Goal: Entertainment & Leisure: Browse casually

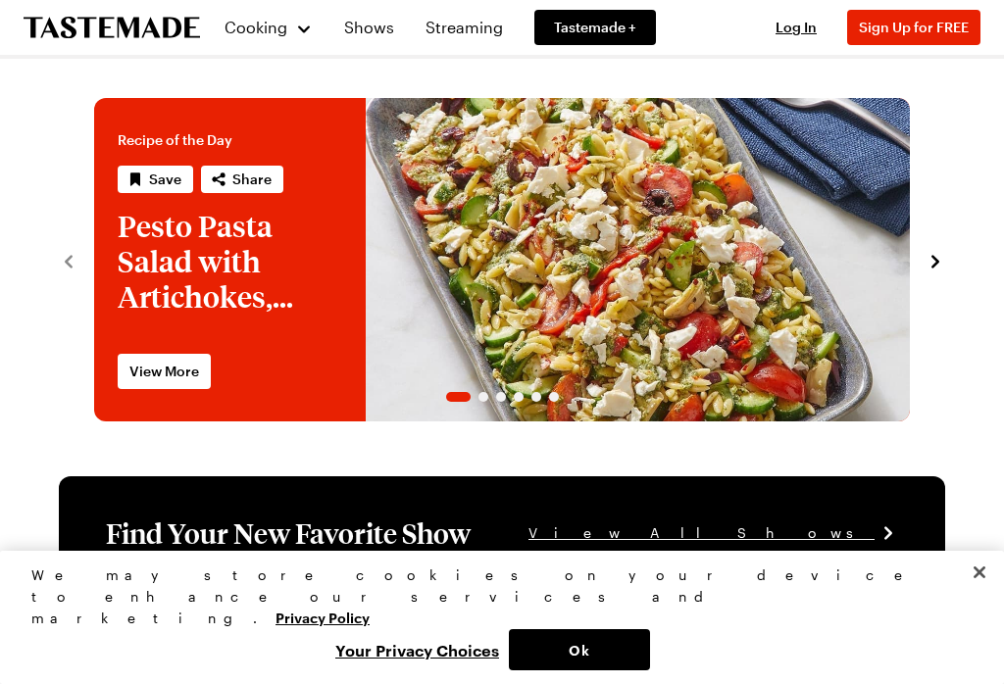
click at [937, 254] on icon "navigate to next item" at bounding box center [935, 262] width 20 height 20
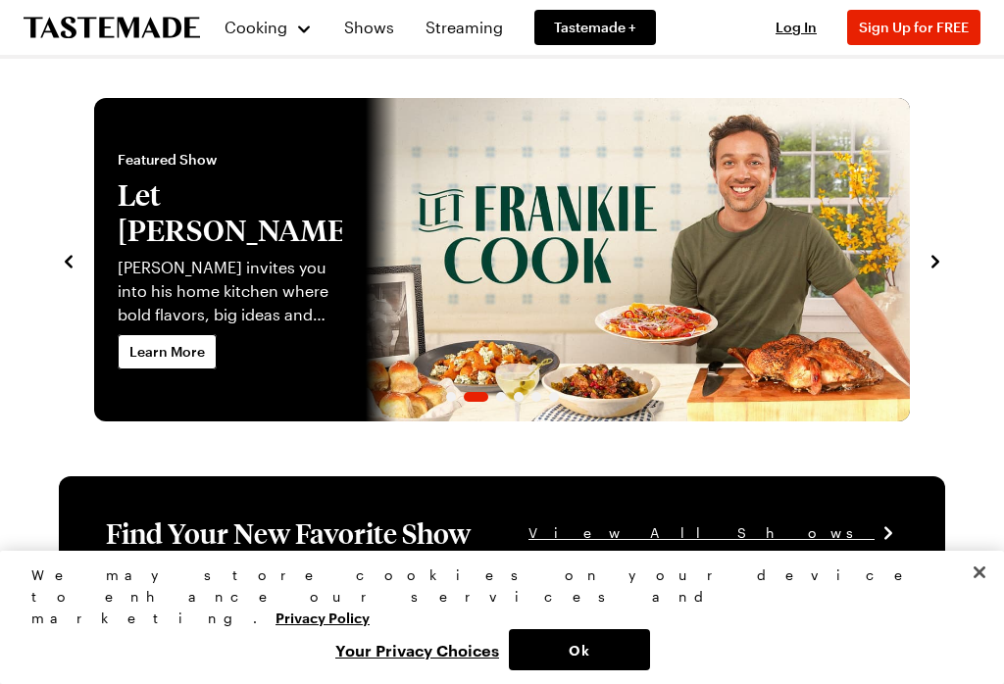
click at [927, 260] on icon "navigate to next item" at bounding box center [935, 262] width 20 height 20
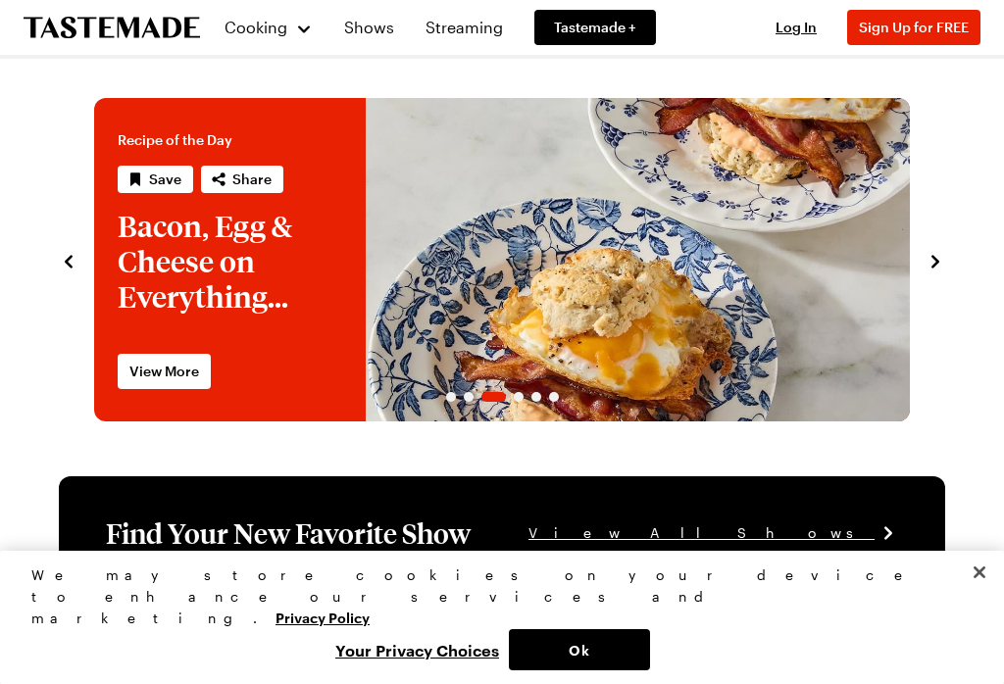
click at [941, 254] on icon "navigate to next item" at bounding box center [935, 262] width 20 height 20
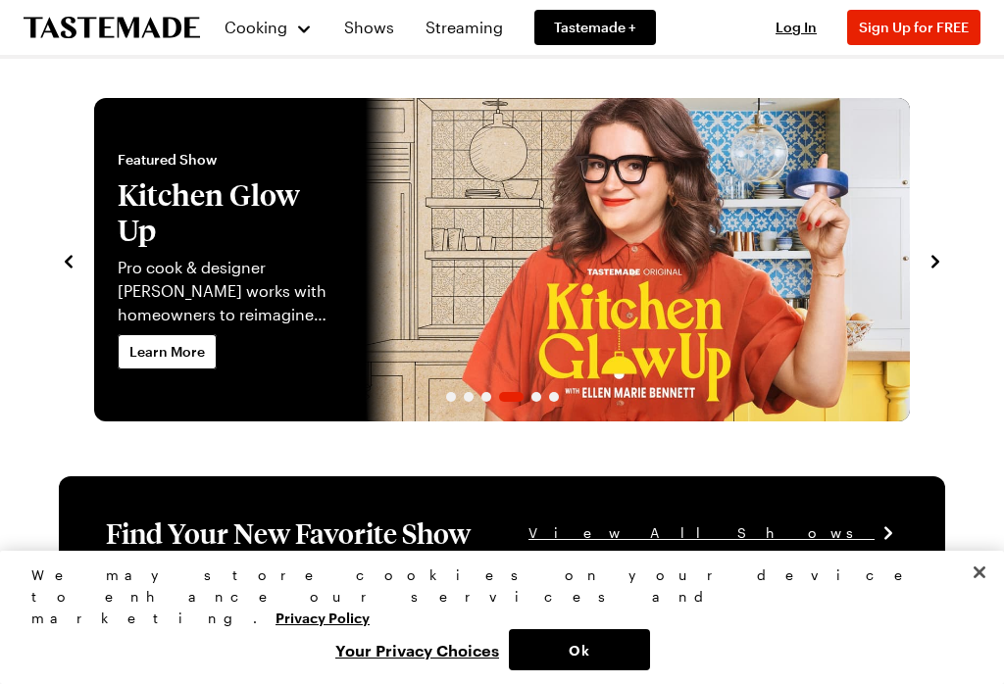
click at [930, 253] on icon "navigate to next item" at bounding box center [935, 262] width 20 height 20
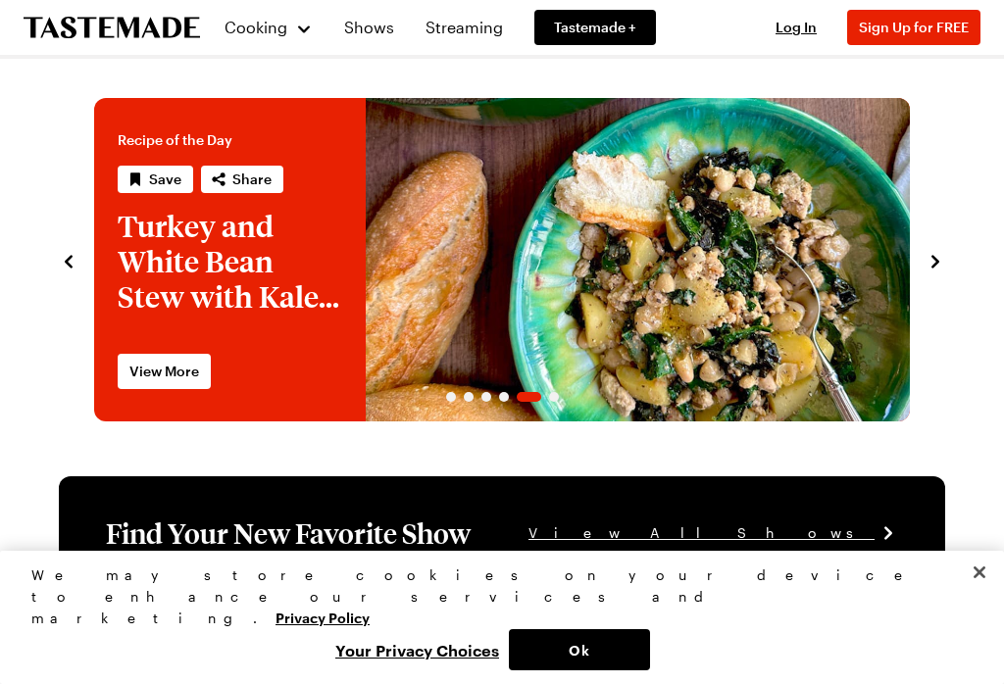
click at [933, 262] on icon "navigate to next item" at bounding box center [935, 262] width 20 height 20
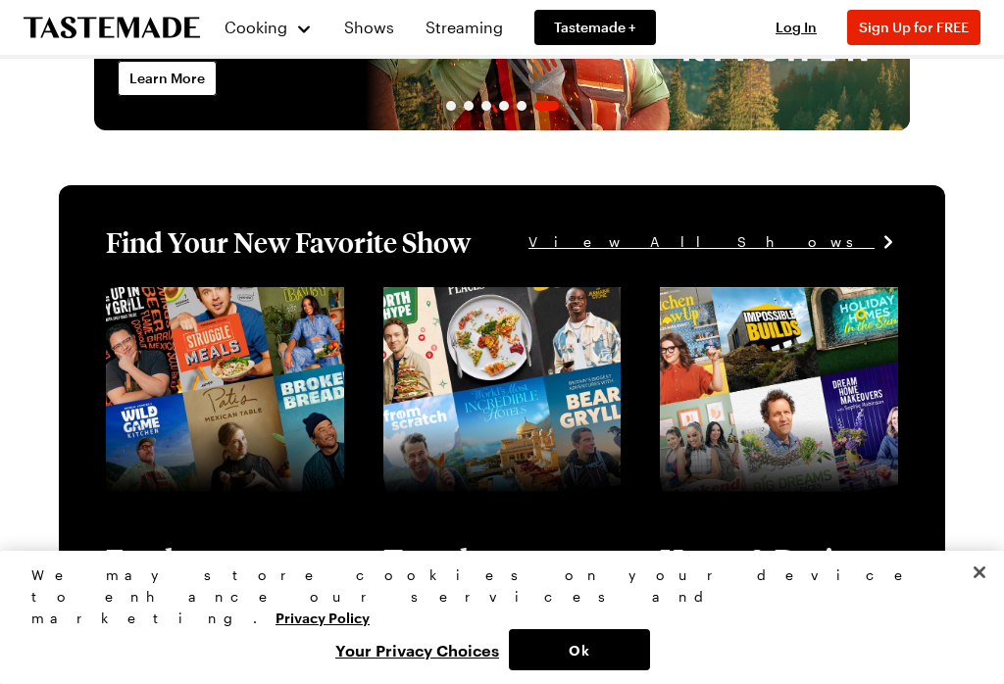
scroll to position [297, 0]
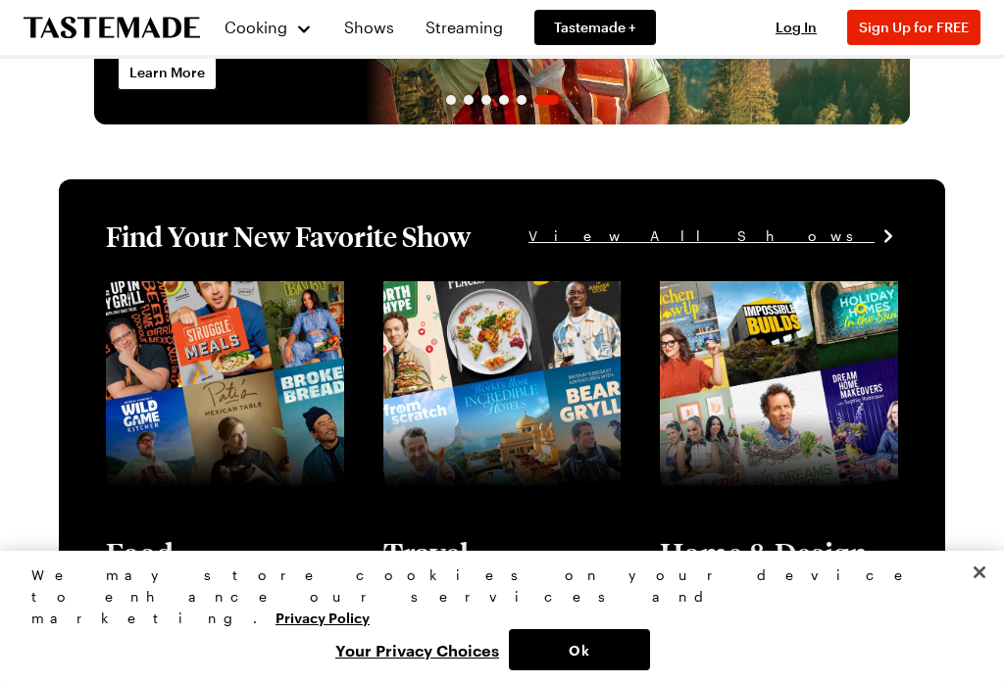
click at [976, 594] on button "Close" at bounding box center [979, 572] width 43 height 43
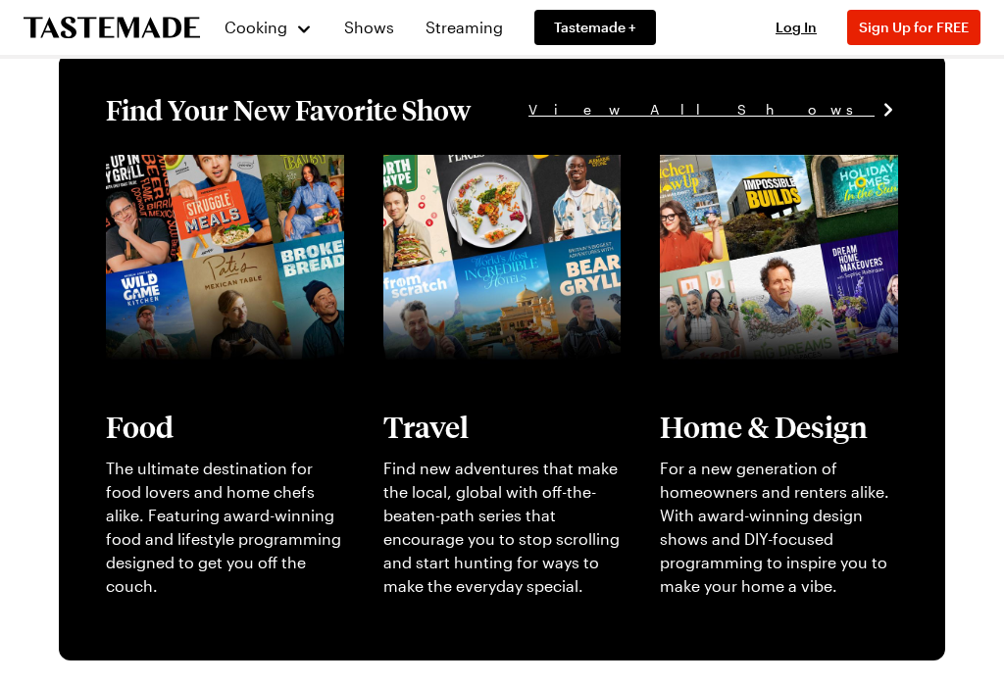
scroll to position [422, 0]
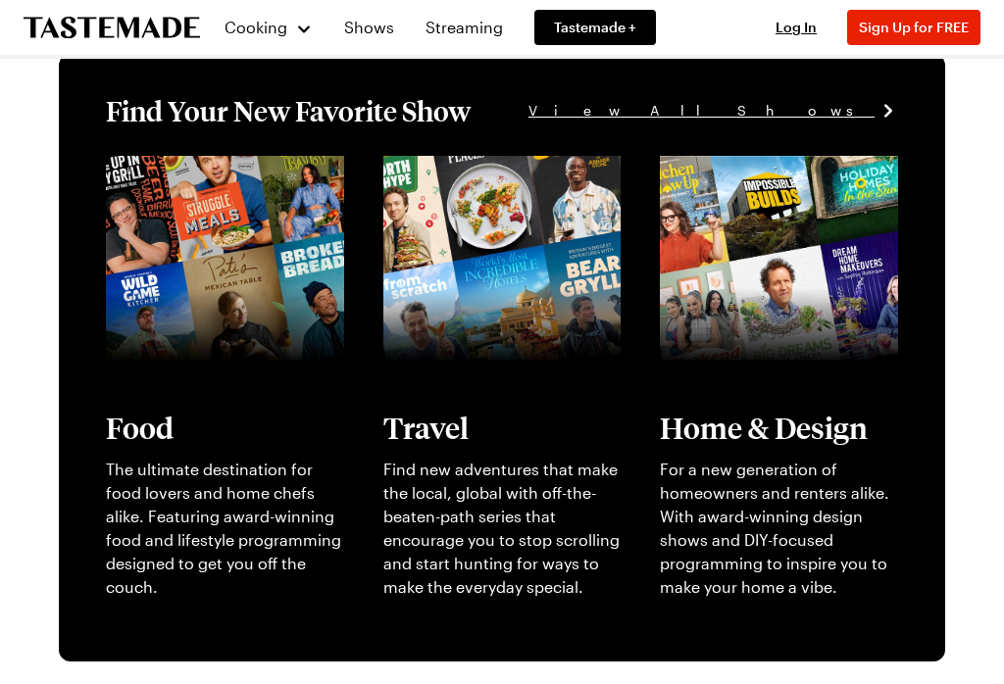
click at [827, 107] on span "View All Shows" at bounding box center [701, 111] width 346 height 22
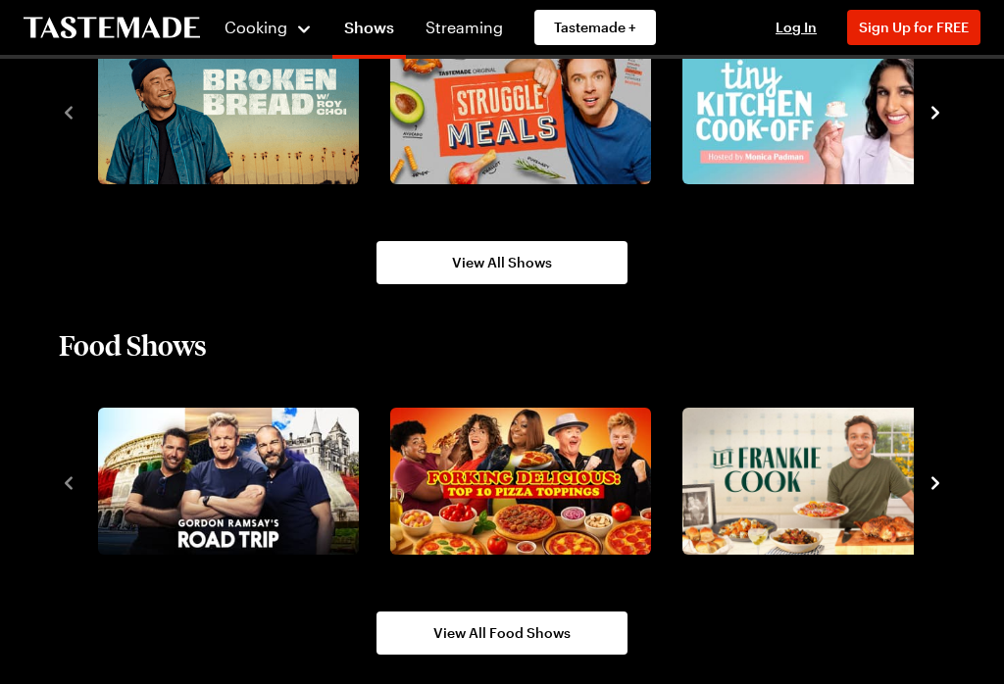
scroll to position [1402, 0]
click at [792, 473] on img "3 / 10" at bounding box center [812, 481] width 261 height 147
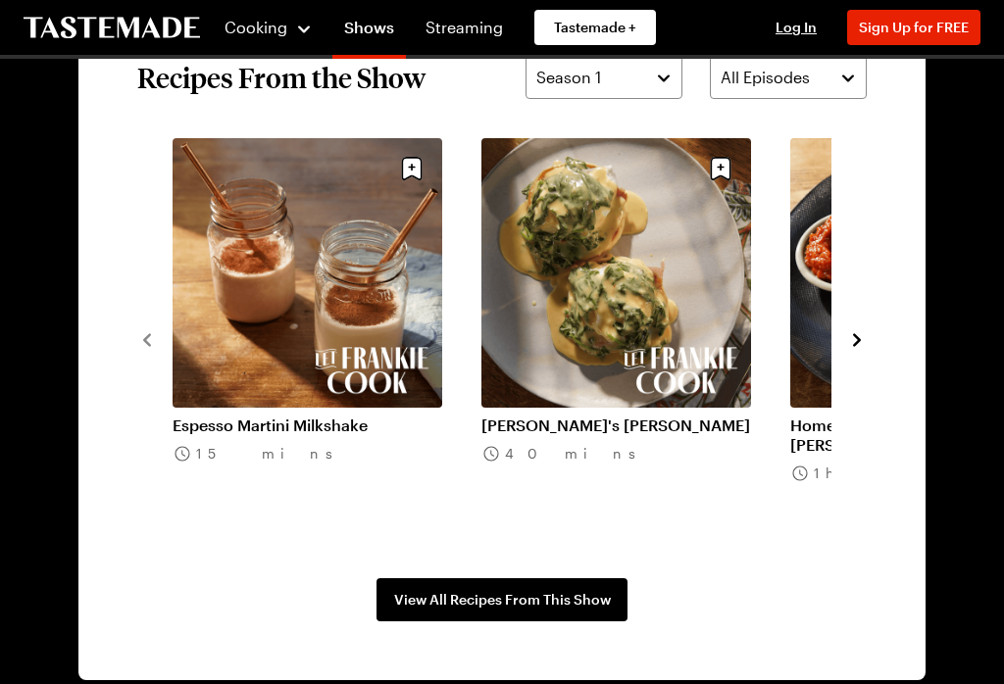
scroll to position [1420, 0]
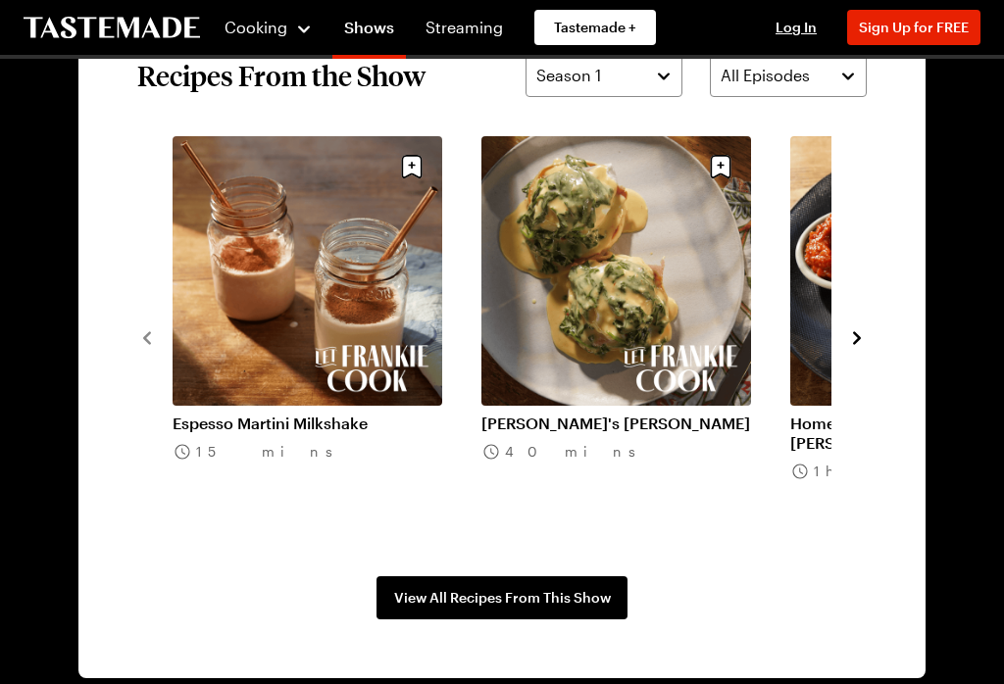
click at [860, 334] on icon "navigate to next item" at bounding box center [857, 338] width 20 height 20
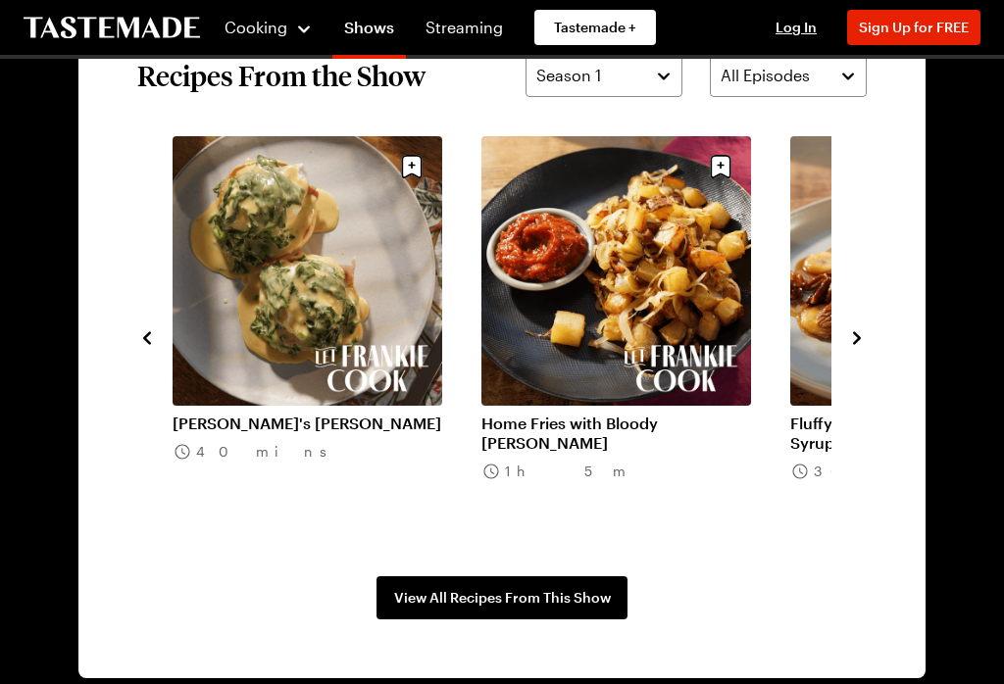
click at [859, 340] on icon "navigate to next item" at bounding box center [857, 337] width 8 height 13
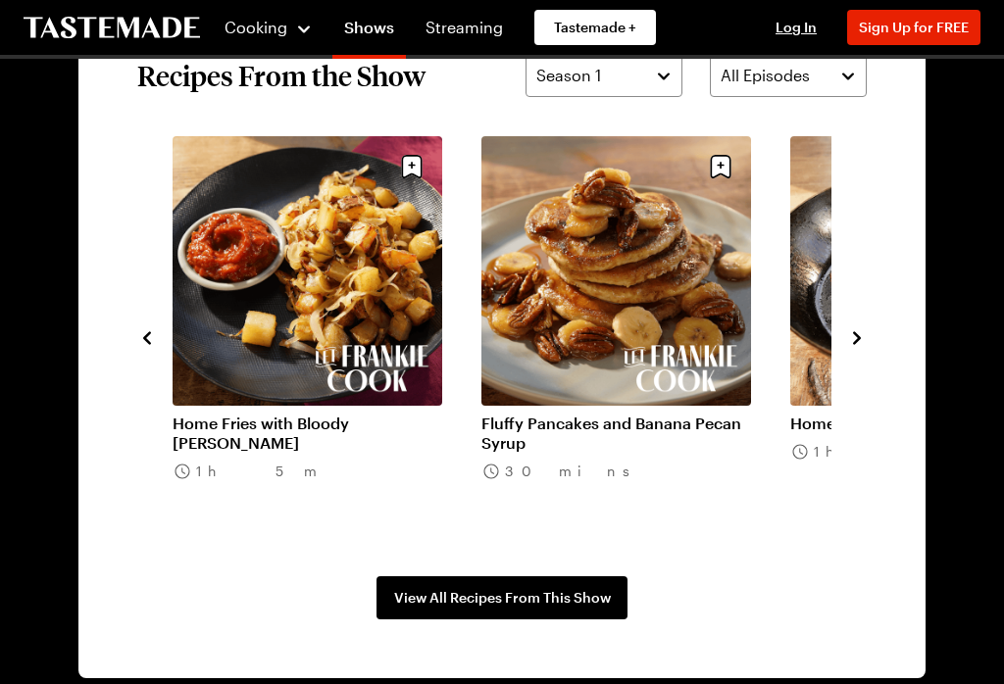
click at [861, 333] on icon "navigate to next item" at bounding box center [857, 338] width 20 height 20
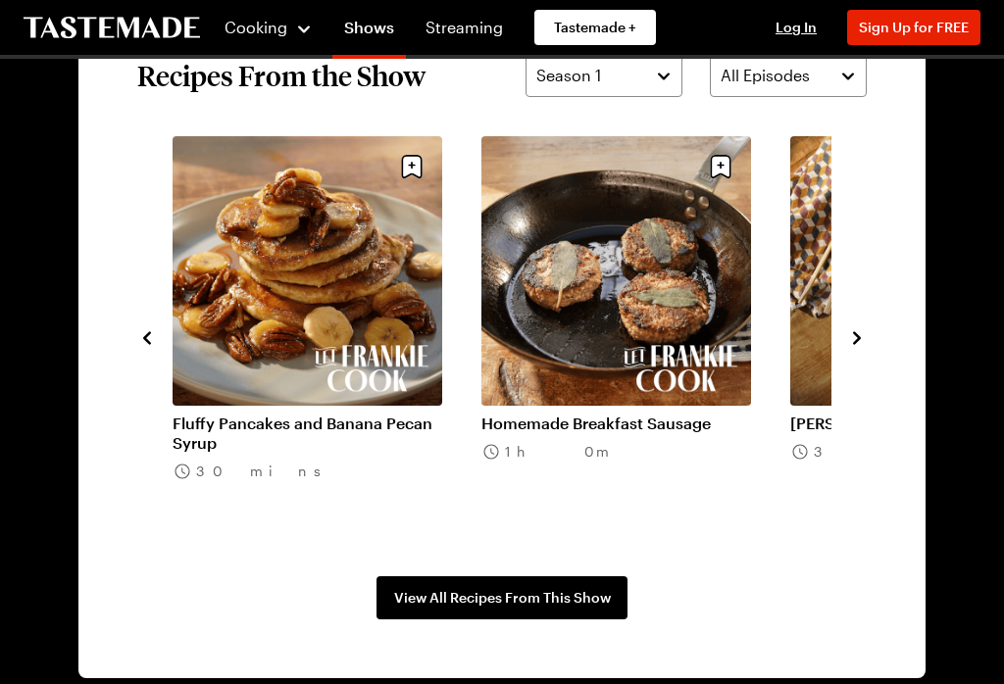
click at [860, 332] on icon "navigate to next item" at bounding box center [857, 338] width 20 height 20
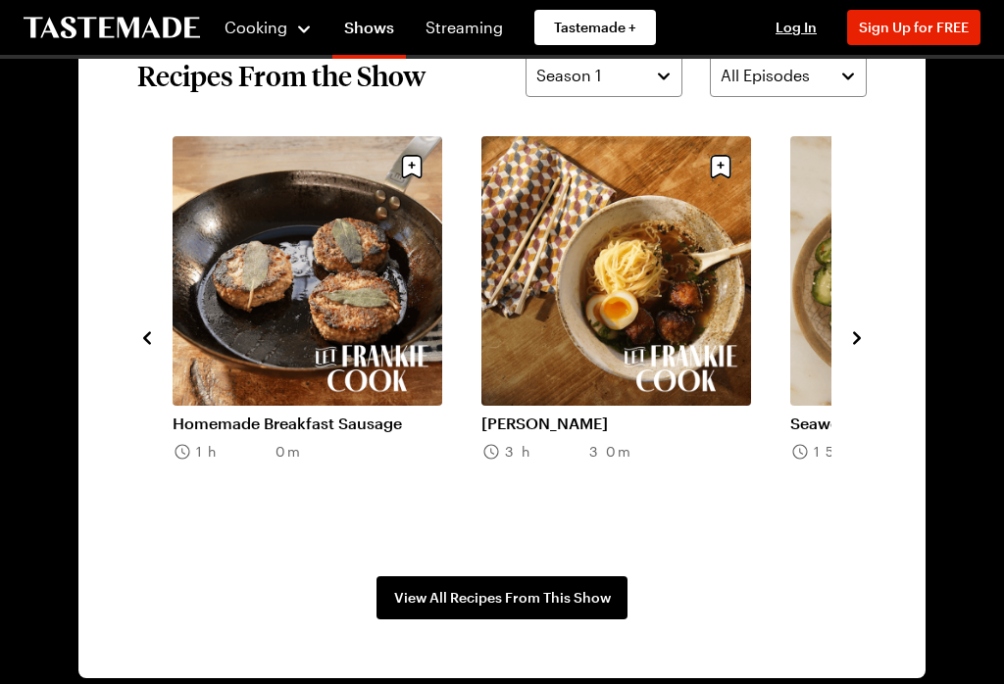
click at [860, 336] on icon "navigate to next item" at bounding box center [857, 338] width 20 height 20
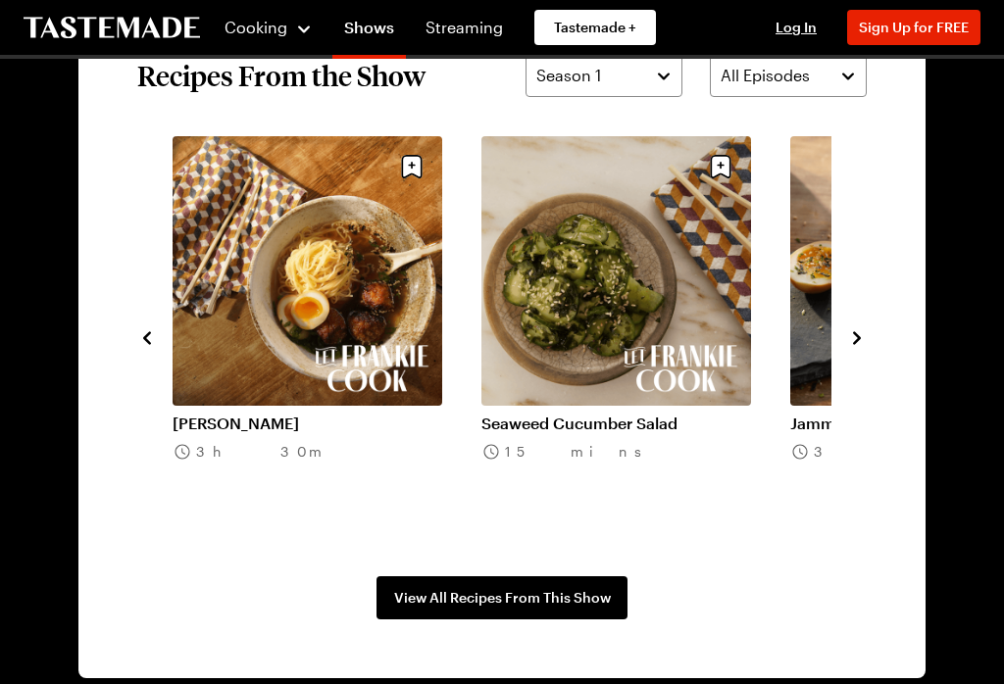
click at [858, 333] on icon "navigate to next item" at bounding box center [857, 338] width 20 height 20
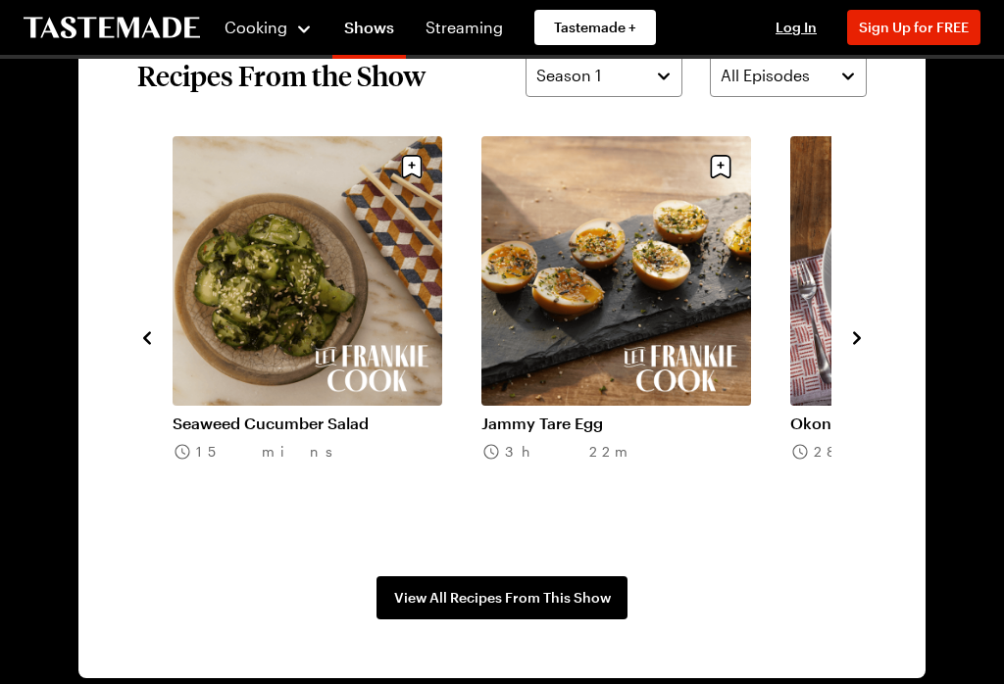
click at [855, 339] on icon "navigate to next item" at bounding box center [857, 338] width 20 height 20
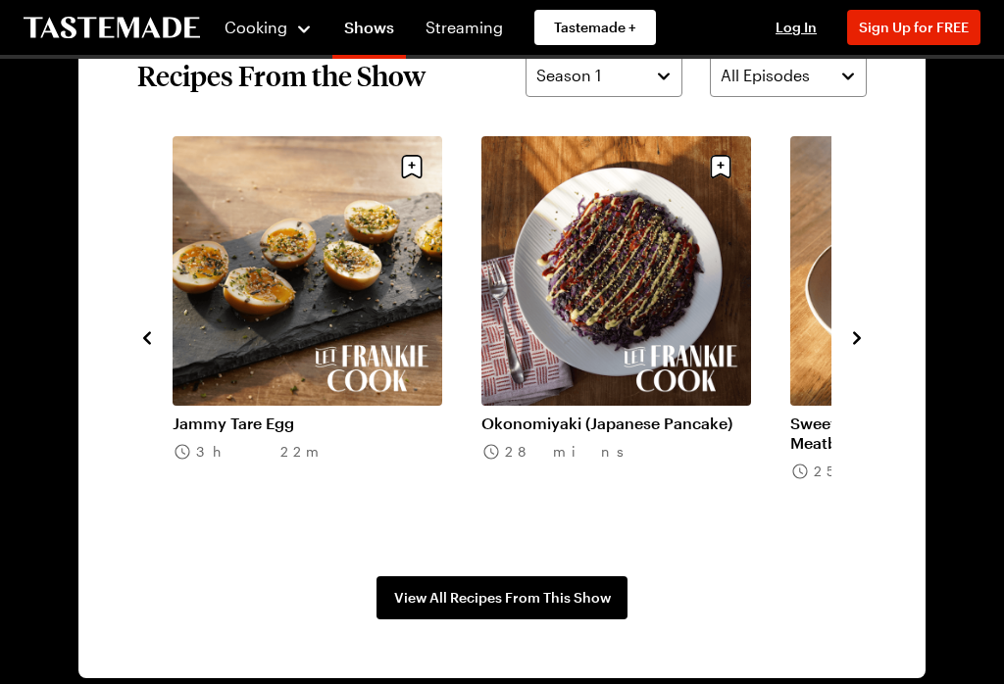
click at [861, 334] on icon "navigate to next item" at bounding box center [857, 338] width 20 height 20
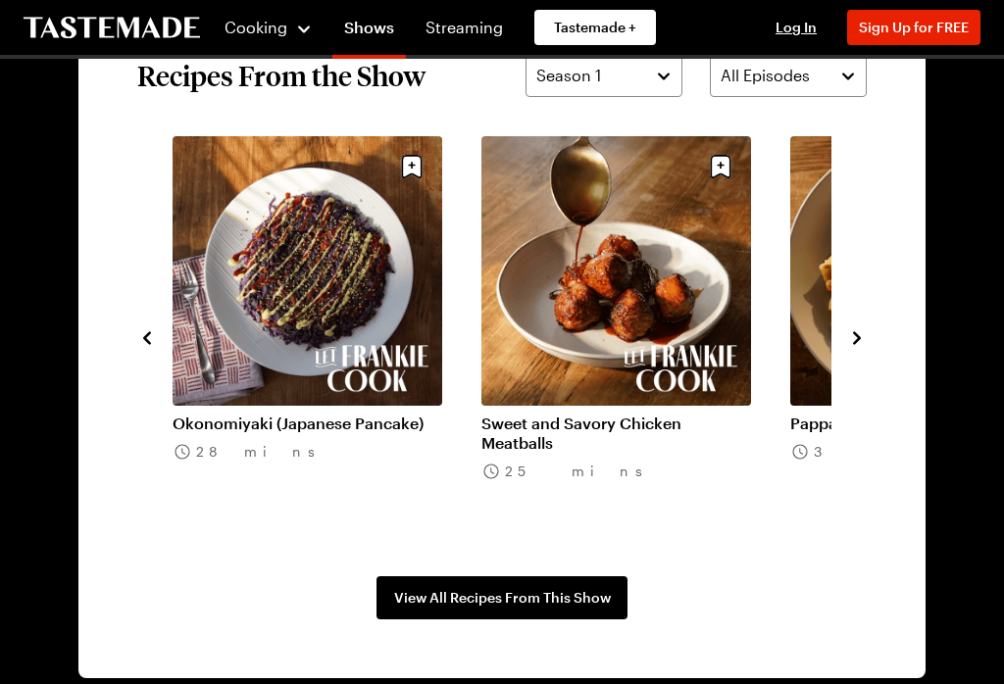
click at [865, 336] on icon "navigate to next item" at bounding box center [857, 338] width 20 height 20
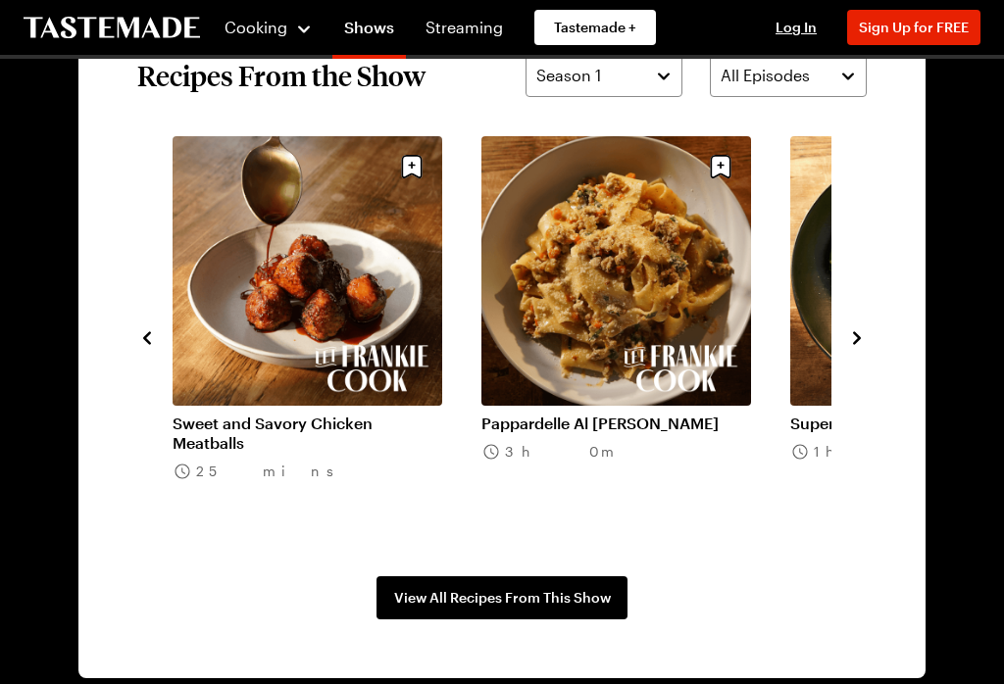
click at [854, 335] on icon "navigate to next item" at bounding box center [857, 338] width 20 height 20
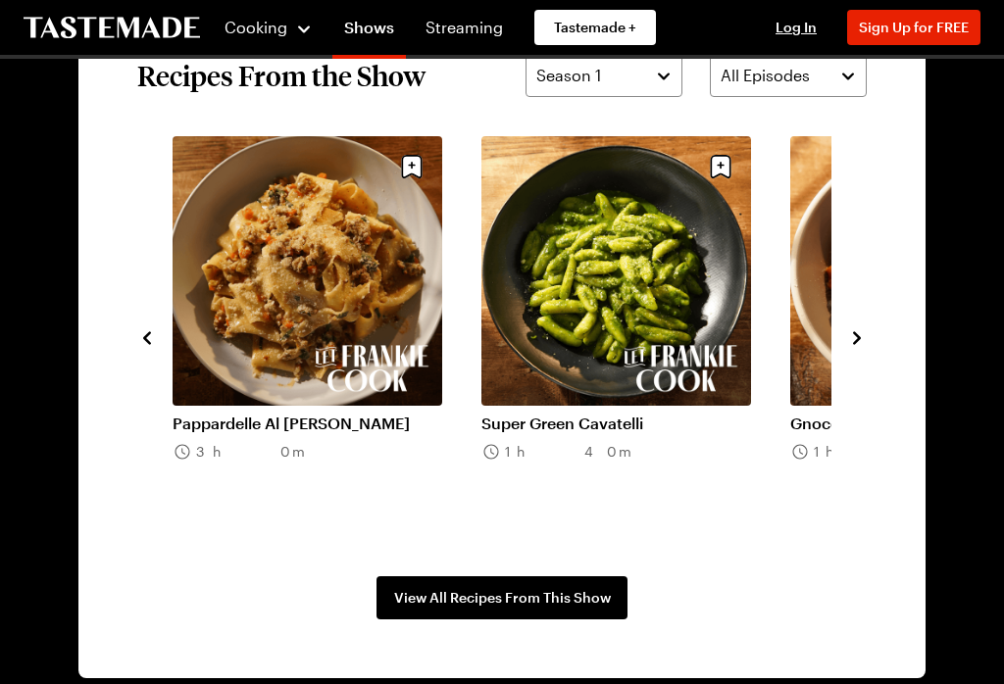
click at [862, 336] on icon "navigate to next item" at bounding box center [857, 338] width 20 height 20
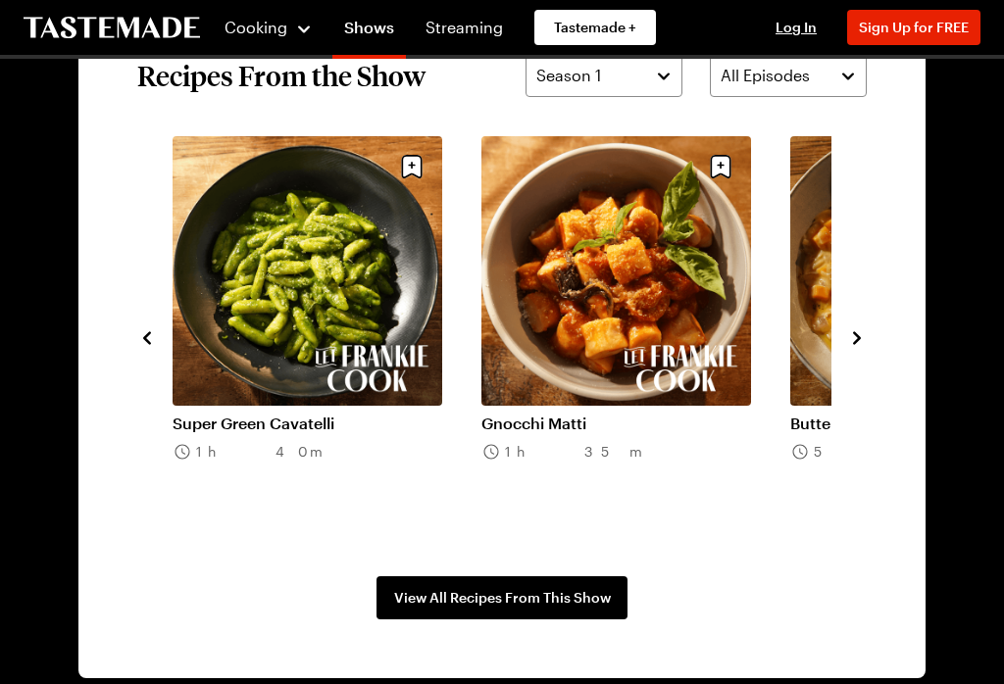
click at [862, 333] on icon "navigate to next item" at bounding box center [857, 338] width 20 height 20
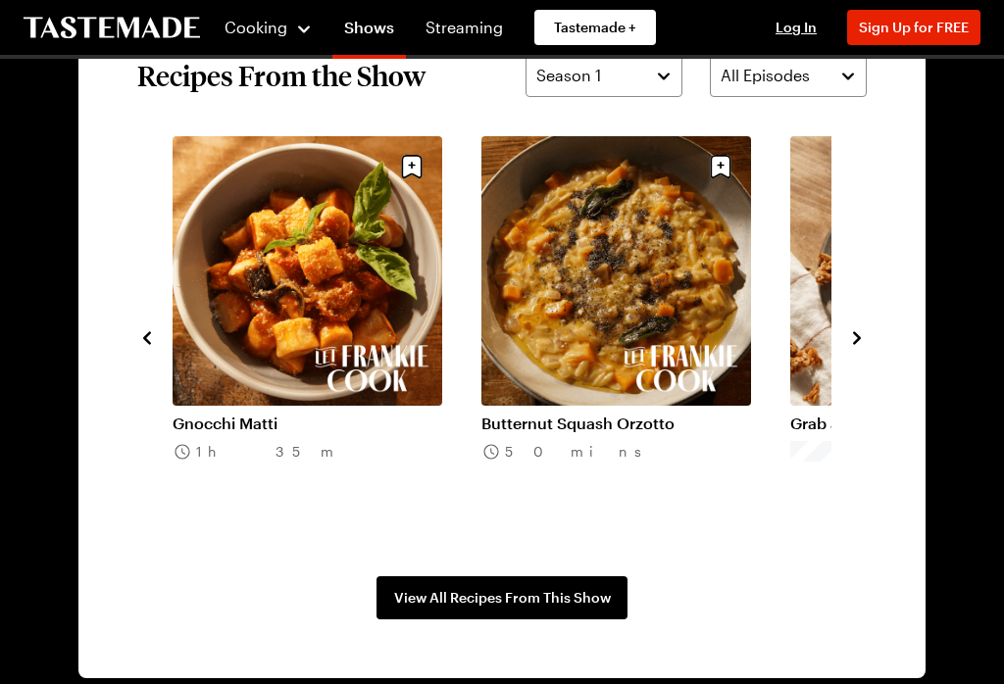
click at [862, 324] on button "navigate to next item" at bounding box center [857, 336] width 20 height 24
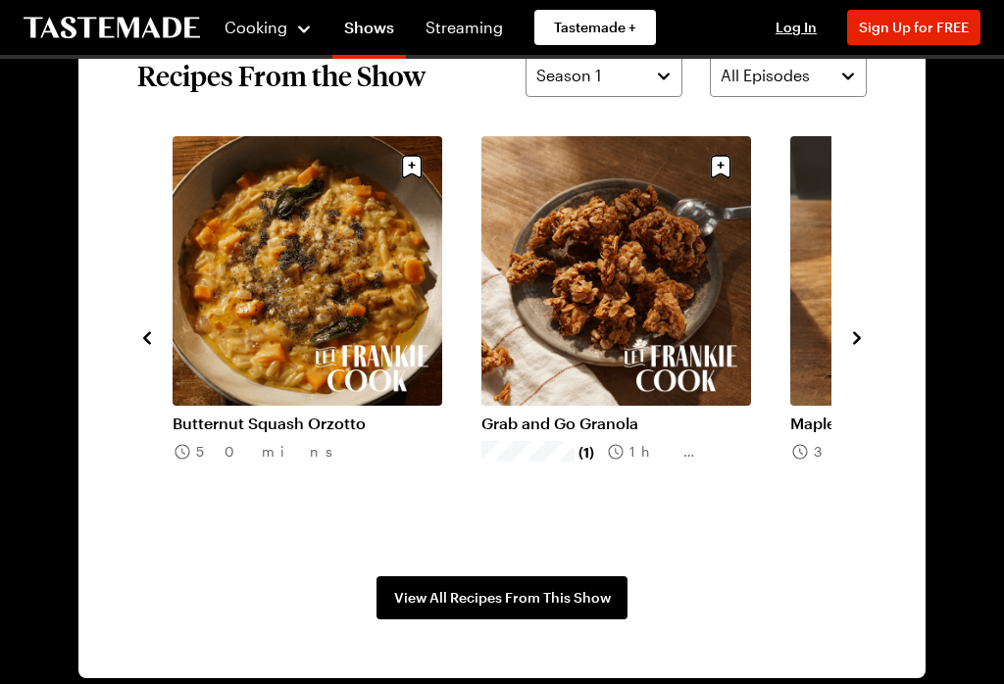
click at [863, 325] on button "navigate to next item" at bounding box center [857, 336] width 20 height 24
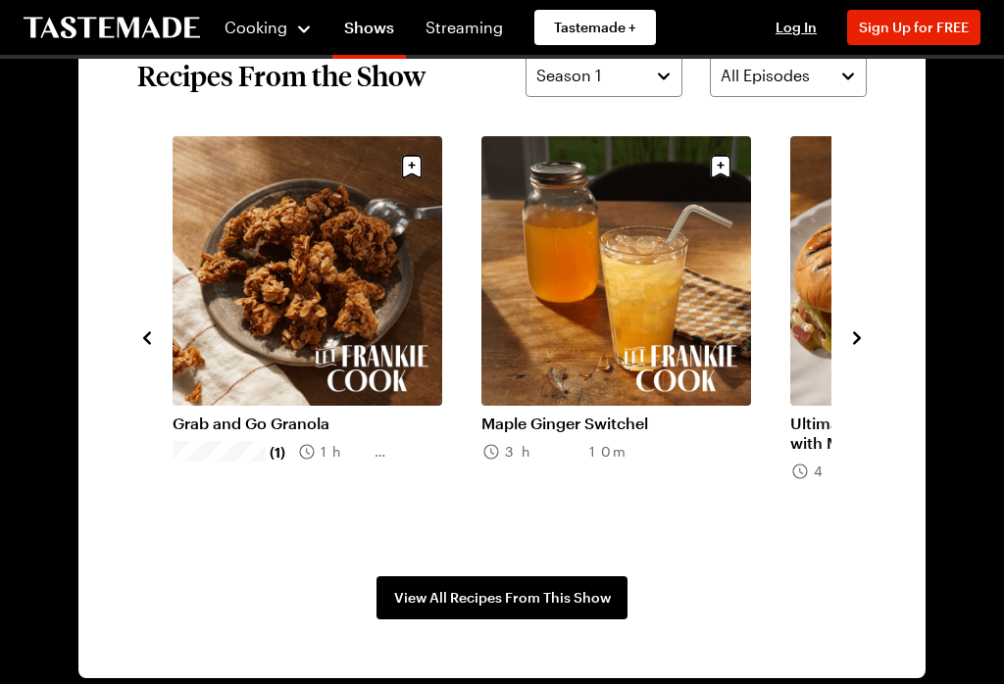
click at [861, 335] on icon "navigate to next item" at bounding box center [857, 338] width 20 height 20
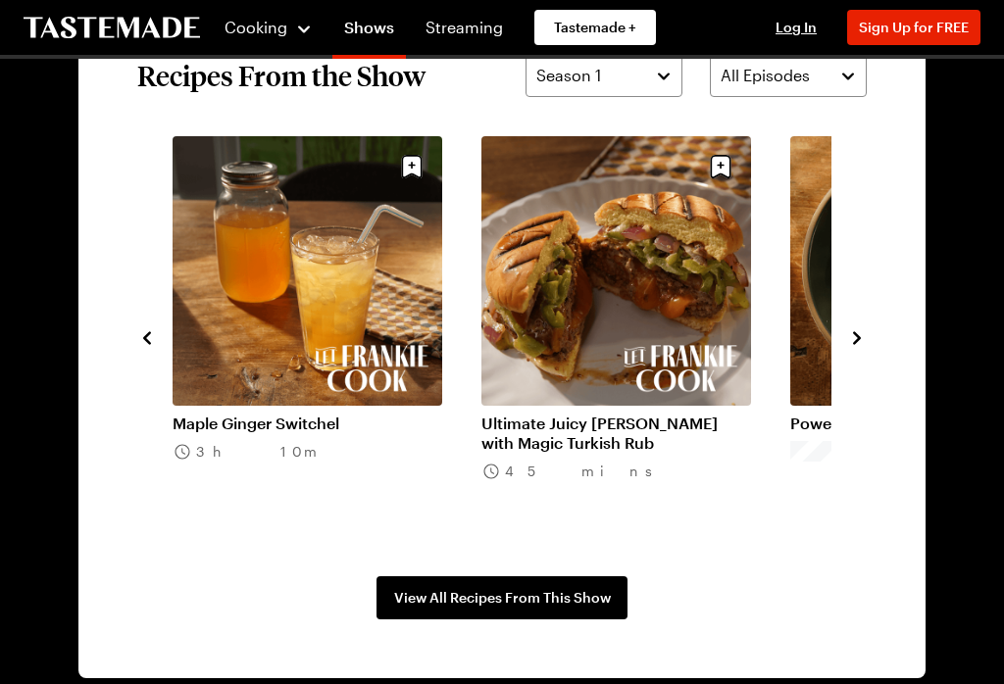
click at [861, 333] on icon "navigate to next item" at bounding box center [857, 338] width 20 height 20
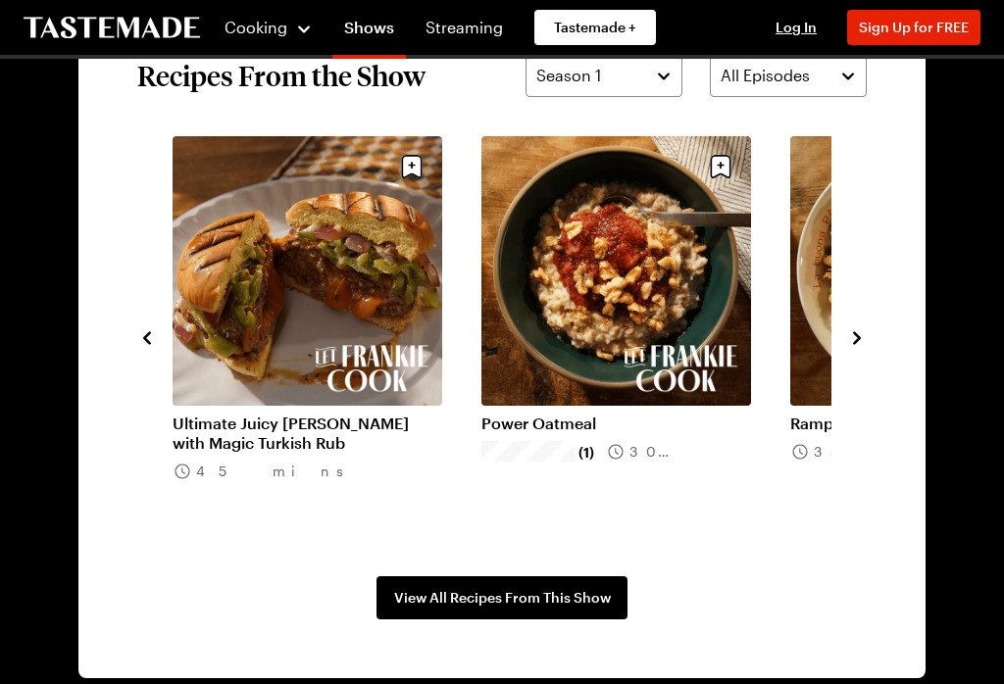
click at [862, 337] on icon "navigate to next item" at bounding box center [857, 338] width 20 height 20
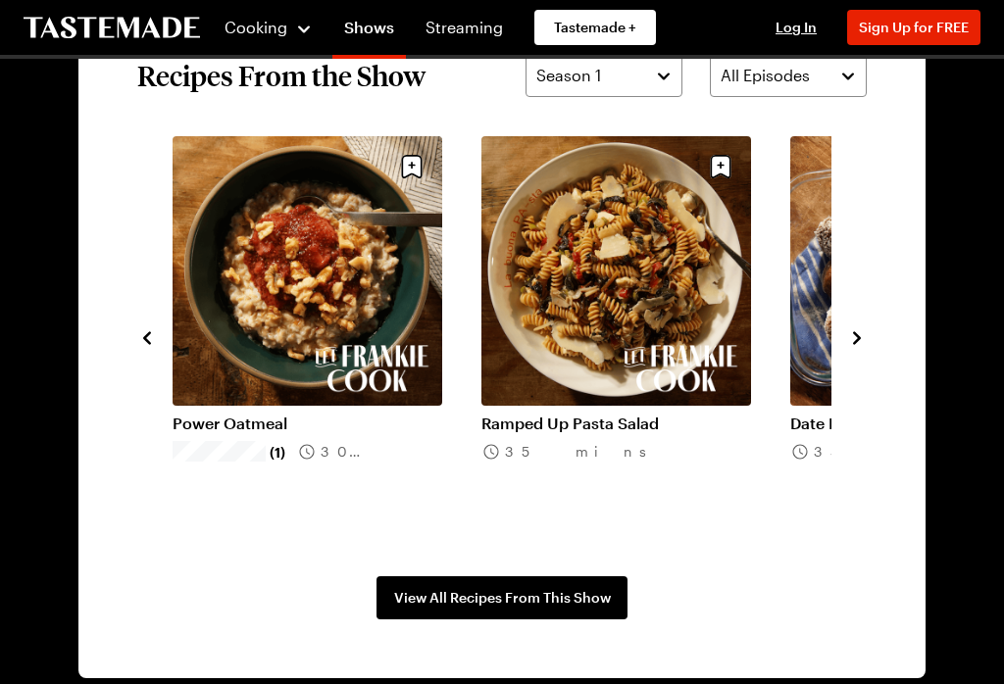
click at [862, 334] on icon "navigate to next item" at bounding box center [857, 338] width 20 height 20
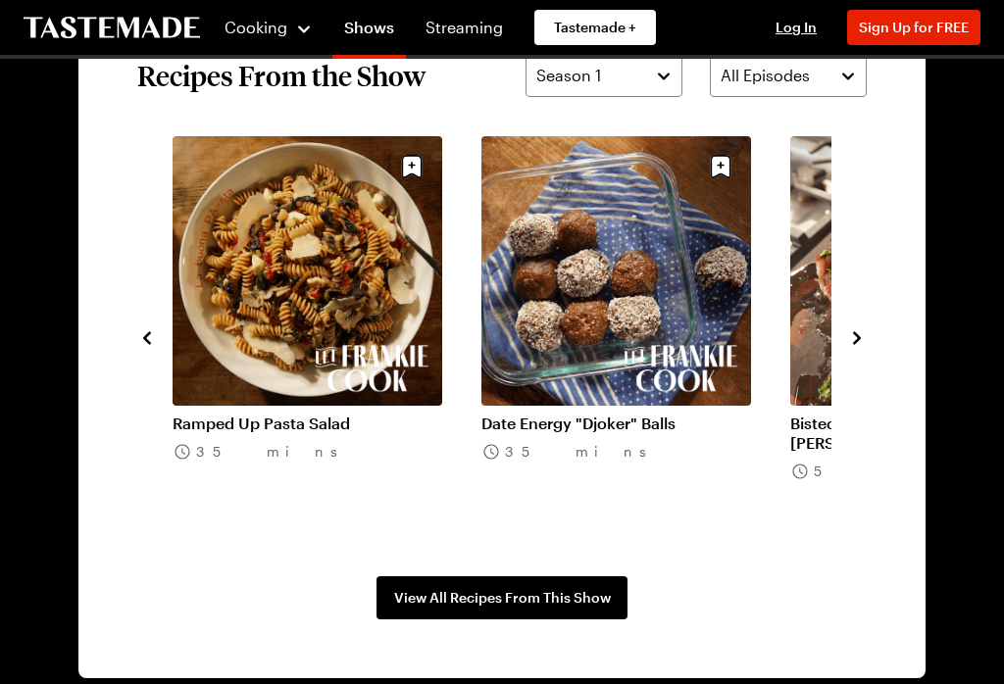
click at [855, 330] on icon "navigate to next item" at bounding box center [857, 338] width 20 height 20
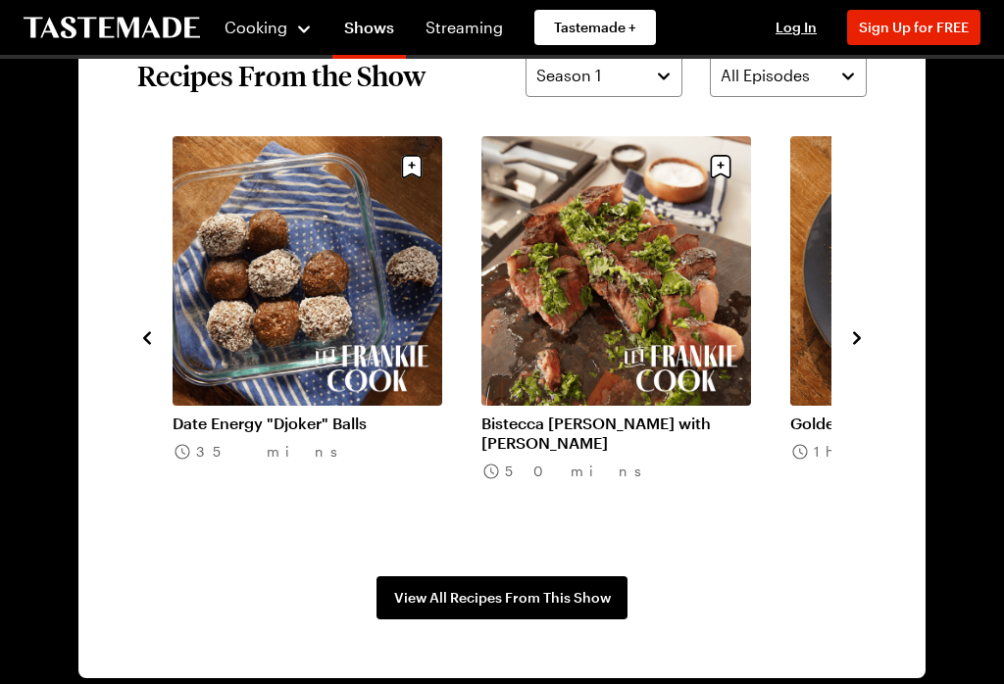
click at [861, 336] on icon "navigate to next item" at bounding box center [857, 338] width 20 height 20
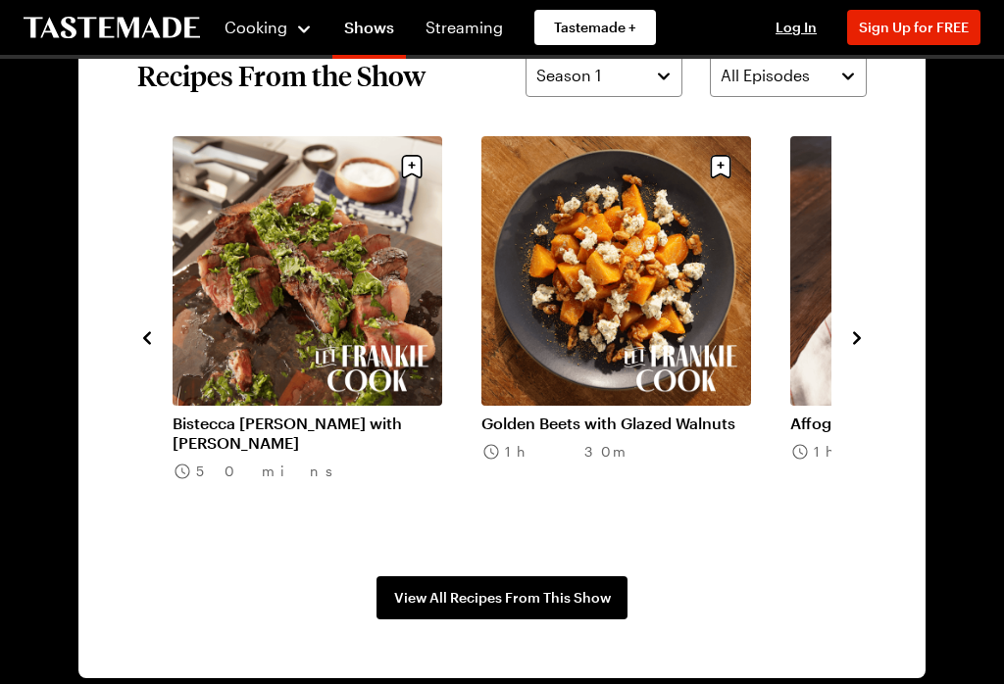
click at [858, 335] on icon "navigate to next item" at bounding box center [857, 337] width 8 height 13
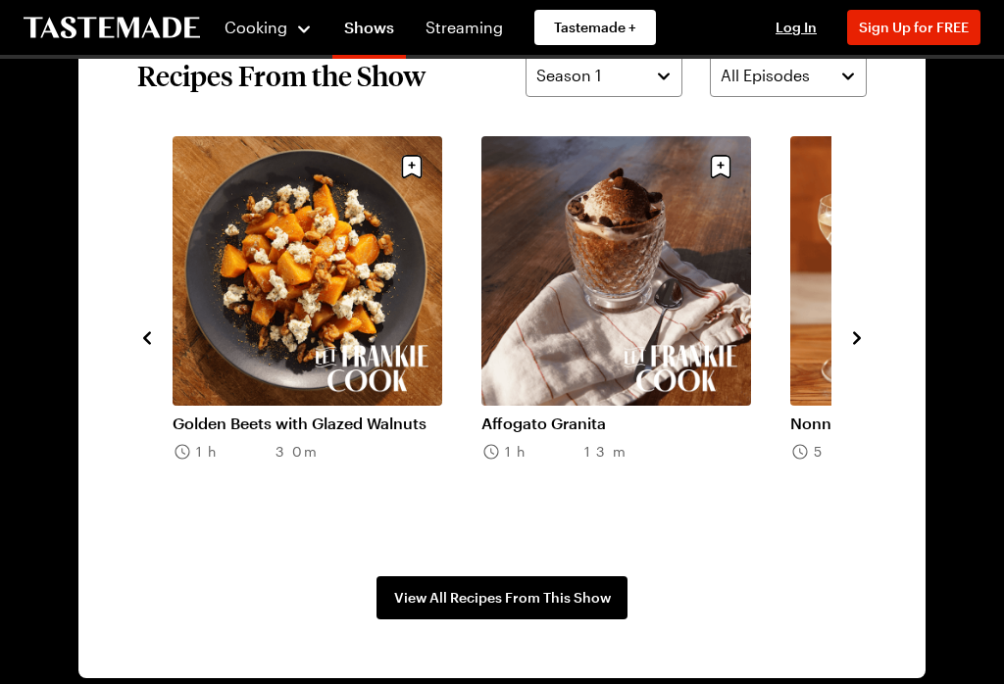
click at [861, 329] on icon "navigate to next item" at bounding box center [857, 338] width 20 height 20
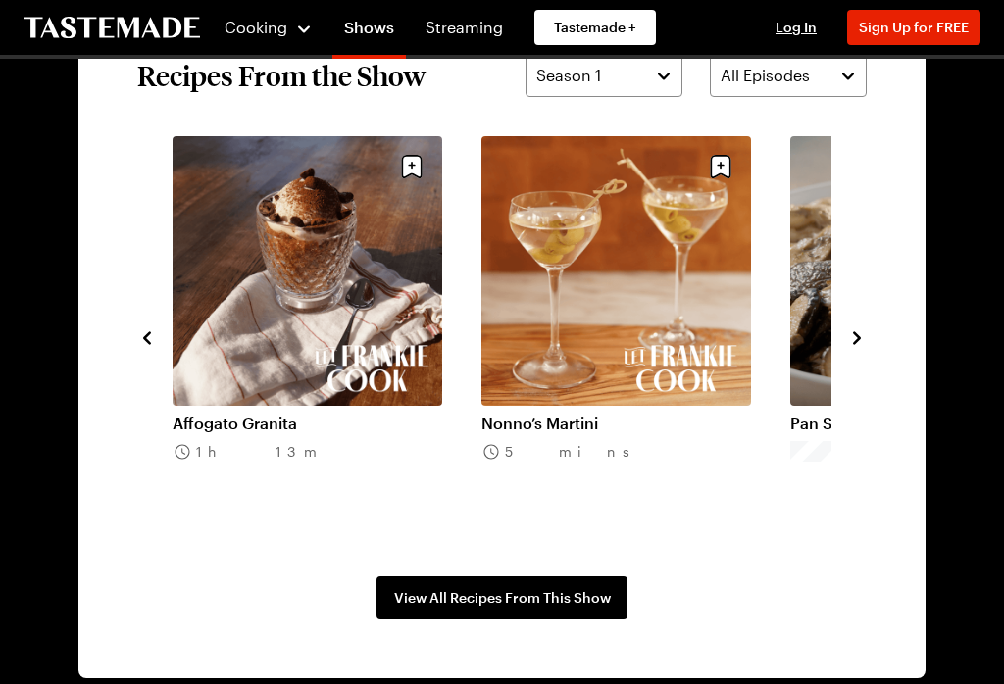
click at [863, 326] on button "navigate to next item" at bounding box center [857, 336] width 20 height 24
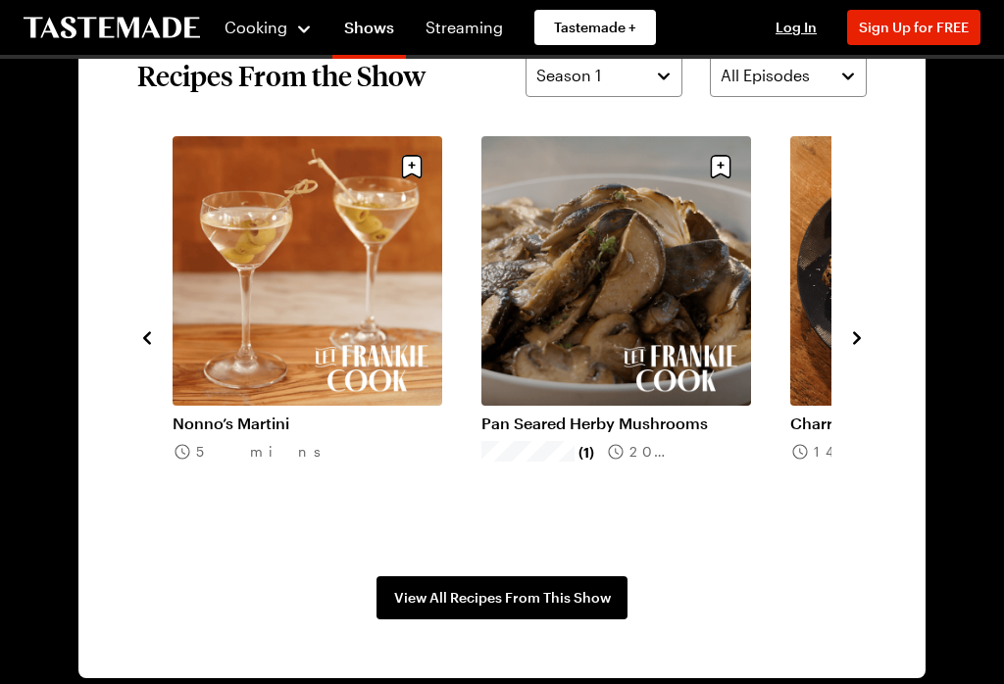
click at [858, 335] on icon "navigate to next item" at bounding box center [857, 337] width 8 height 13
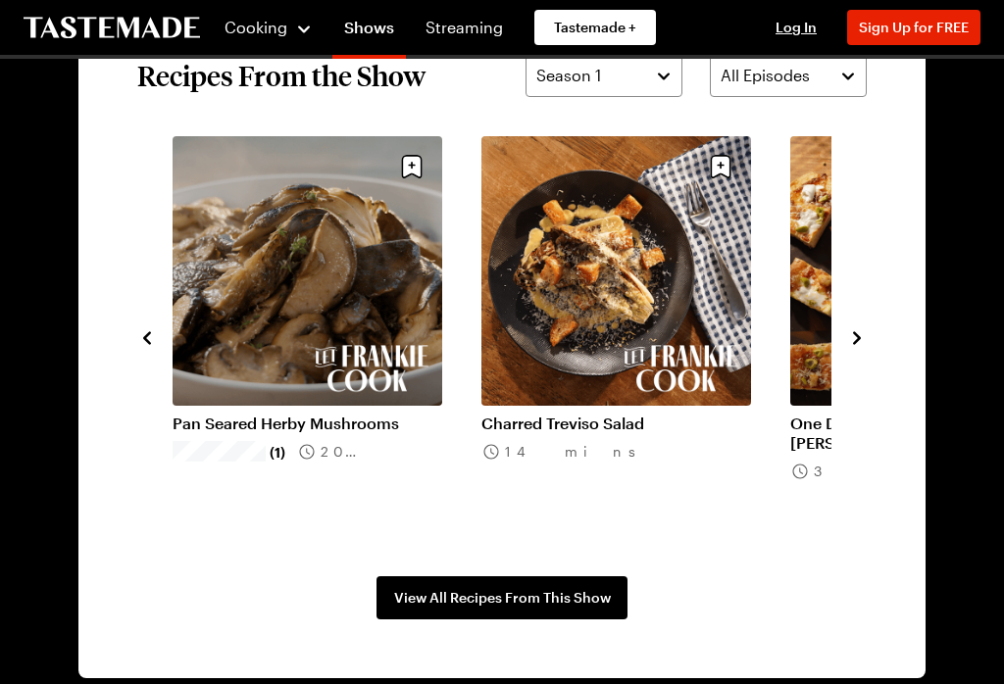
click at [861, 333] on icon "navigate to next item" at bounding box center [857, 338] width 20 height 20
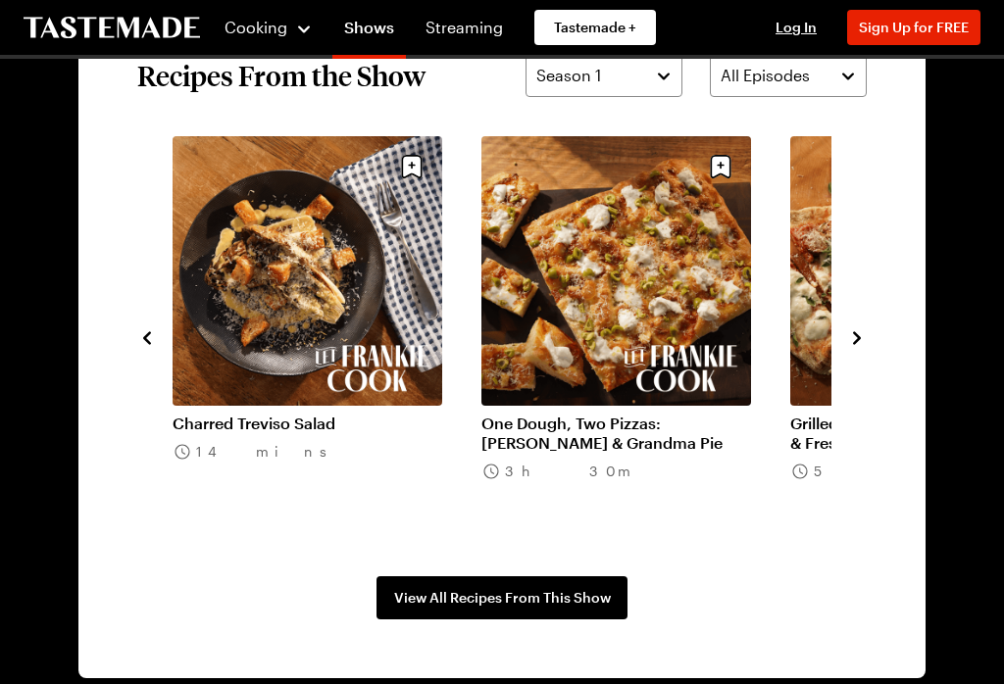
click at [857, 332] on icon "navigate to next item" at bounding box center [857, 338] width 20 height 20
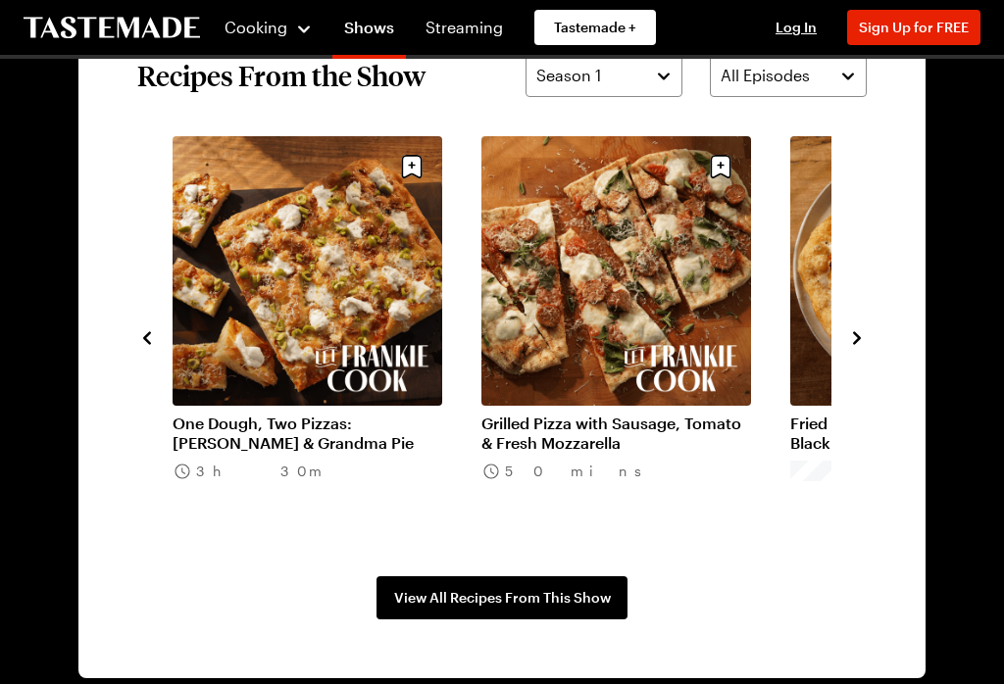
click at [862, 328] on icon "navigate to next item" at bounding box center [857, 338] width 20 height 20
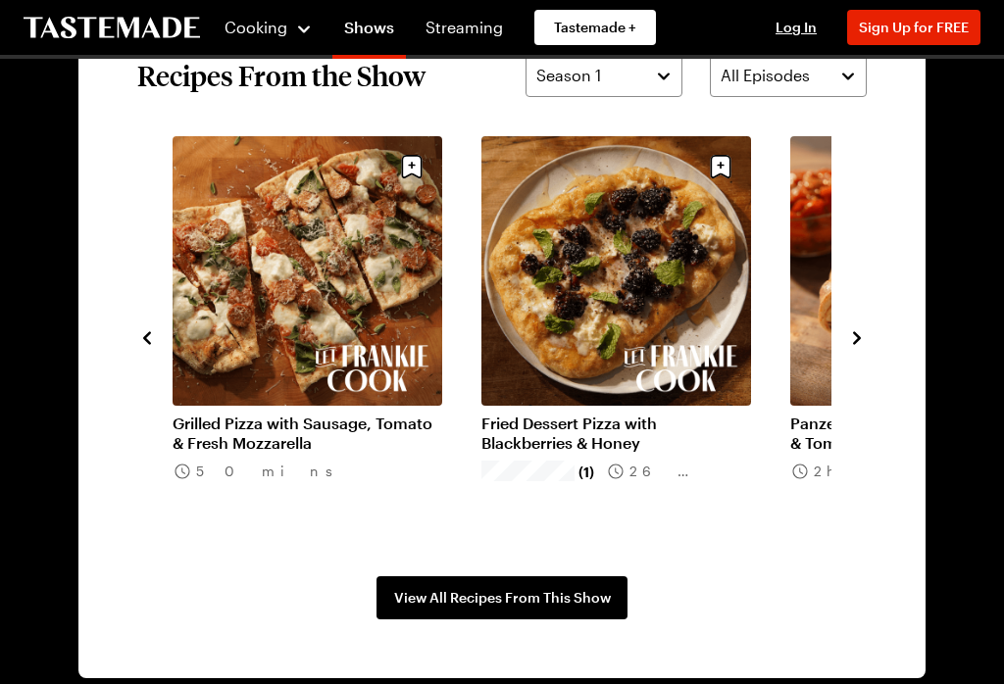
click at [864, 325] on button "navigate to next item" at bounding box center [857, 336] width 20 height 24
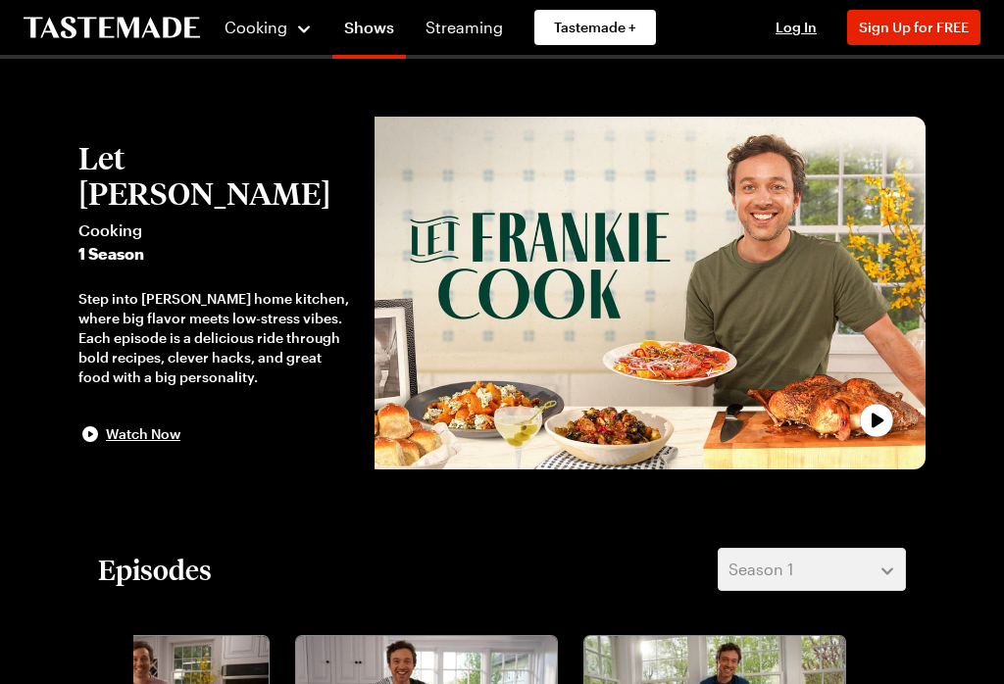
scroll to position [0, 0]
